Goal: Information Seeking & Learning: Learn about a topic

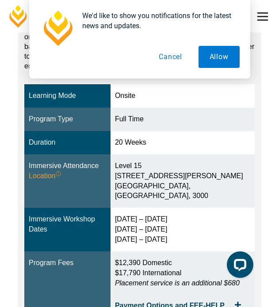
click at [177, 53] on button "Cancel" at bounding box center [170, 57] width 45 height 22
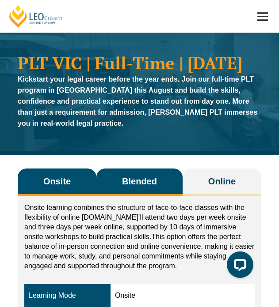
click at [140, 188] on span "Blended" at bounding box center [139, 181] width 35 height 12
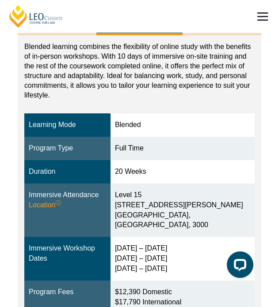
scroll to position [163, 0]
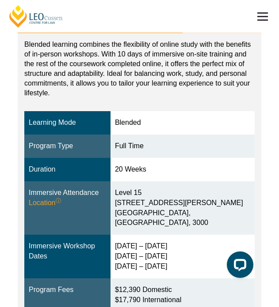
click at [61, 33] on button "Onsite" at bounding box center [57, 19] width 79 height 28
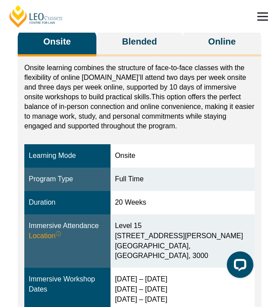
scroll to position [119, 0]
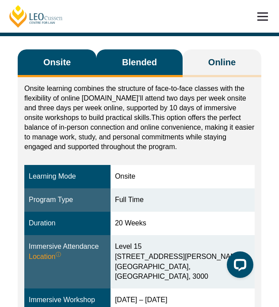
click at [130, 68] on span "Blended" at bounding box center [139, 62] width 35 height 12
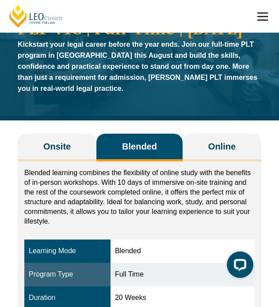
scroll to position [18, 0]
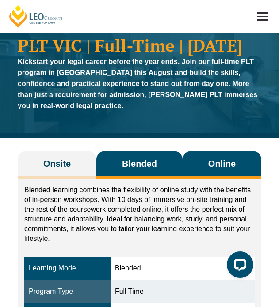
click at [232, 170] on span "Online" at bounding box center [221, 164] width 27 height 12
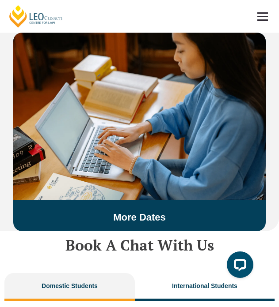
scroll to position [2826, 0]
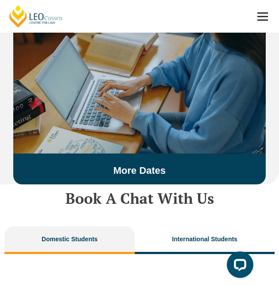
click at [186, 116] on img at bounding box center [139, 70] width 252 height 168
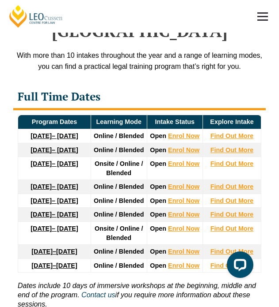
scroll to position [1788, 0]
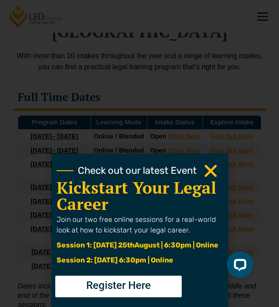
click at [212, 171] on icon "Close" at bounding box center [210, 171] width 17 height 17
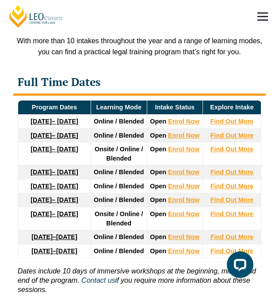
scroll to position [1807, 0]
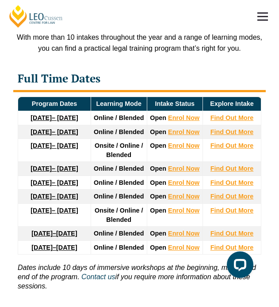
click at [52, 142] on strong "27 January 2026" at bounding box center [40, 145] width 21 height 7
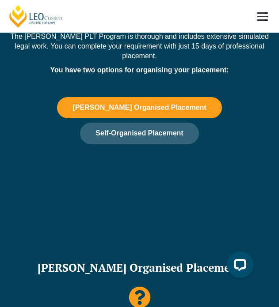
scroll to position [993, 0]
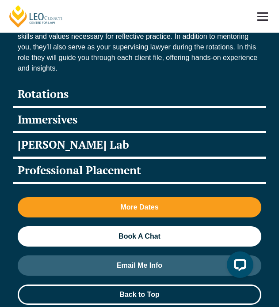
scroll to position [1560, 0]
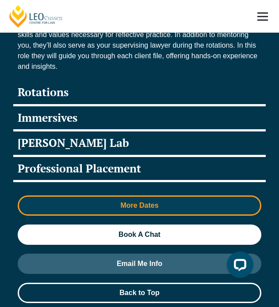
click at [139, 202] on span "More Dates" at bounding box center [139, 205] width 38 height 7
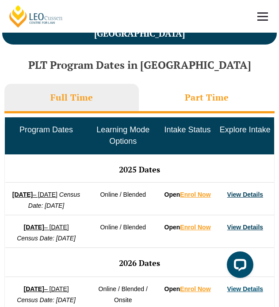
scroll to position [488, 0]
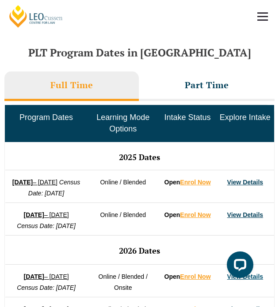
click at [240, 183] on link "View Details" at bounding box center [245, 182] width 36 height 7
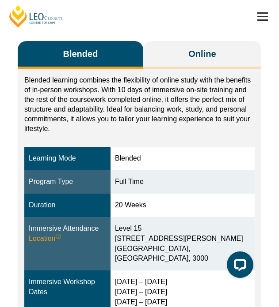
scroll to position [121, 0]
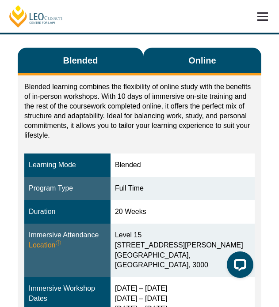
click at [190, 76] on button "Online" at bounding box center [202, 62] width 118 height 28
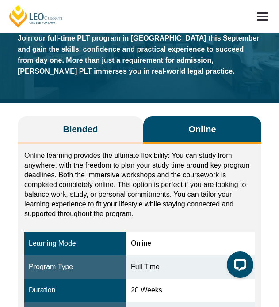
scroll to position [0, 0]
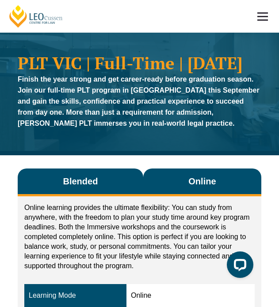
click at [87, 188] on span "Blended" at bounding box center [80, 181] width 35 height 12
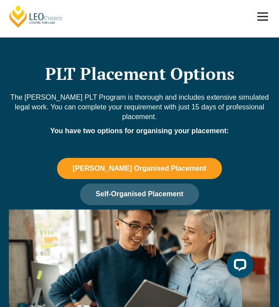
scroll to position [776, 0]
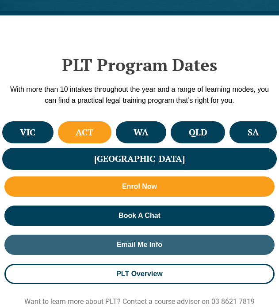
scroll to position [350, 0]
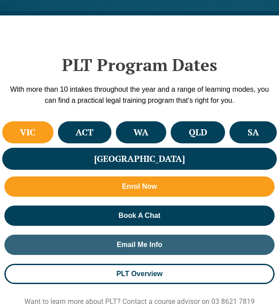
click at [21, 134] on h4 "VIC" at bounding box center [27, 132] width 15 height 11
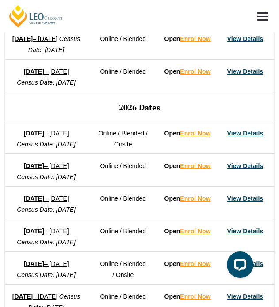
scroll to position [626, 0]
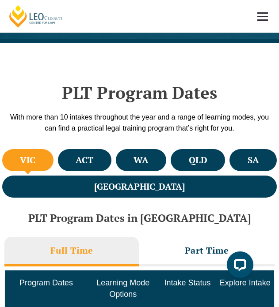
scroll to position [20, 0]
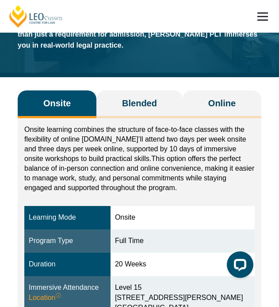
scroll to position [81, 0]
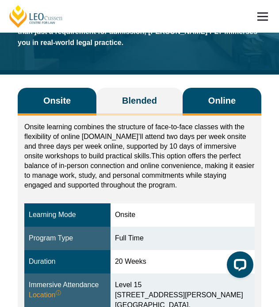
click at [208, 116] on button "Online" at bounding box center [221, 102] width 79 height 28
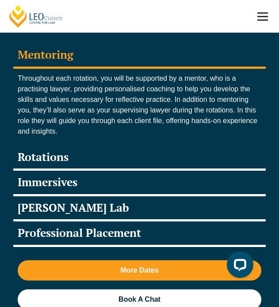
scroll to position [1498, 0]
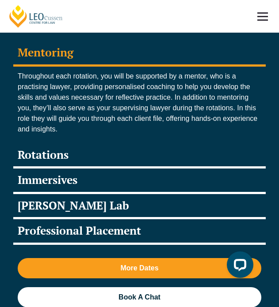
click at [72, 220] on div "Professional Placement" at bounding box center [139, 233] width 252 height 26
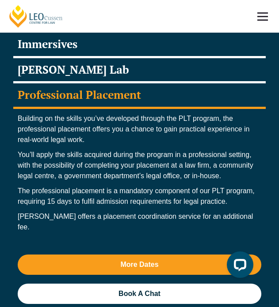
scroll to position [1559, 0]
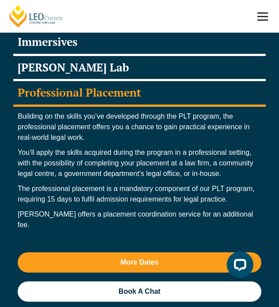
click at [87, 189] on div "Building on the skills you’ve developed through the PLT program, the profession…" at bounding box center [139, 173] width 252 height 133
click at [87, 184] on p "The professional placement is a mandatory component of our PLT program, requiri…" at bounding box center [139, 194] width 243 height 21
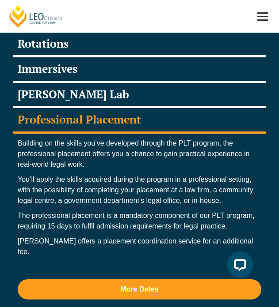
scroll to position [1525, 0]
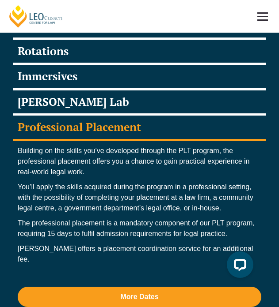
click at [46, 65] on div "Immersives" at bounding box center [139, 78] width 252 height 26
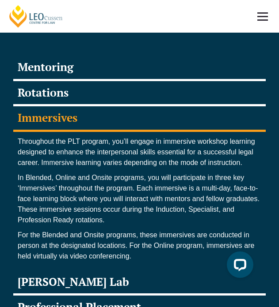
scroll to position [1473, 0]
